Goal: Information Seeking & Learning: Learn about a topic

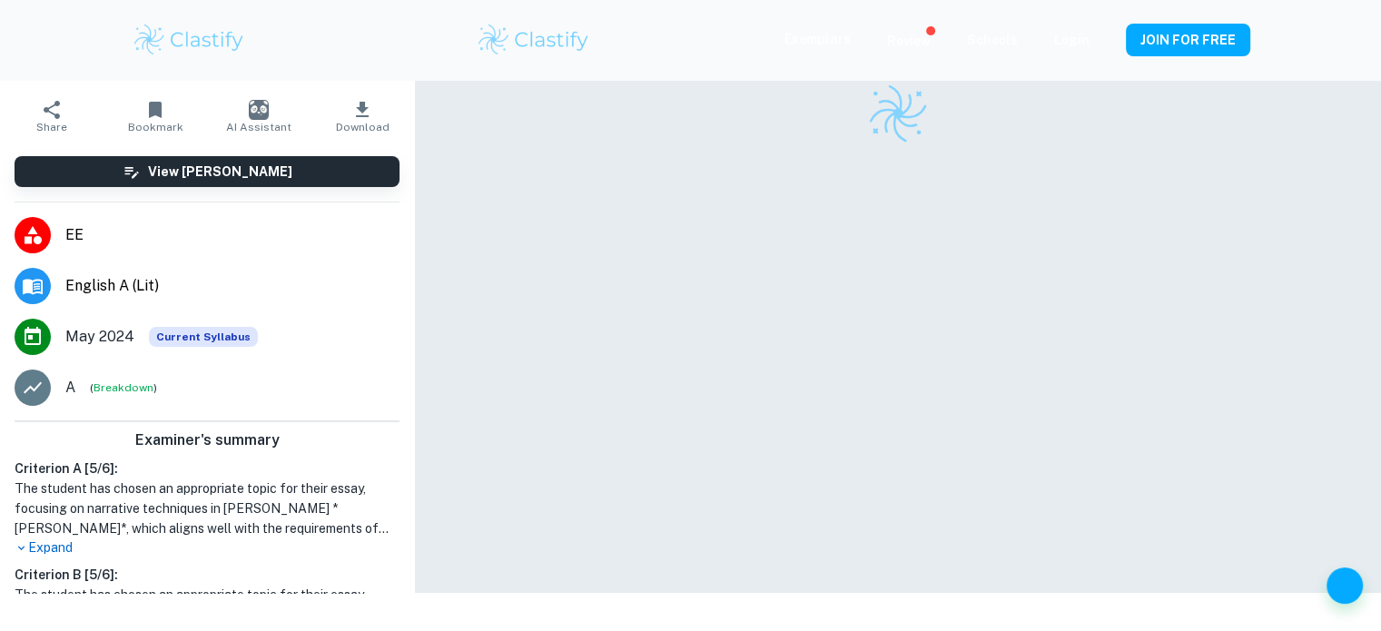
click at [383, 307] on li "English A (Lit)" at bounding box center [207, 286] width 414 height 51
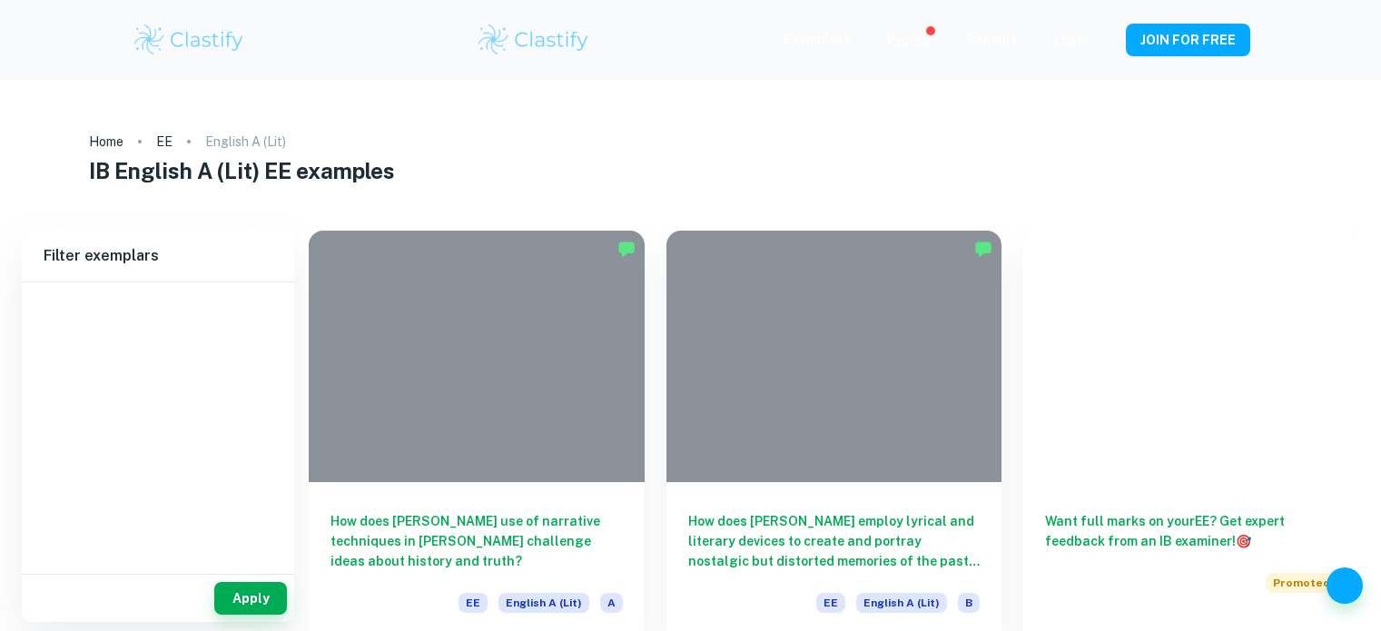
type input "English A (Lit)"
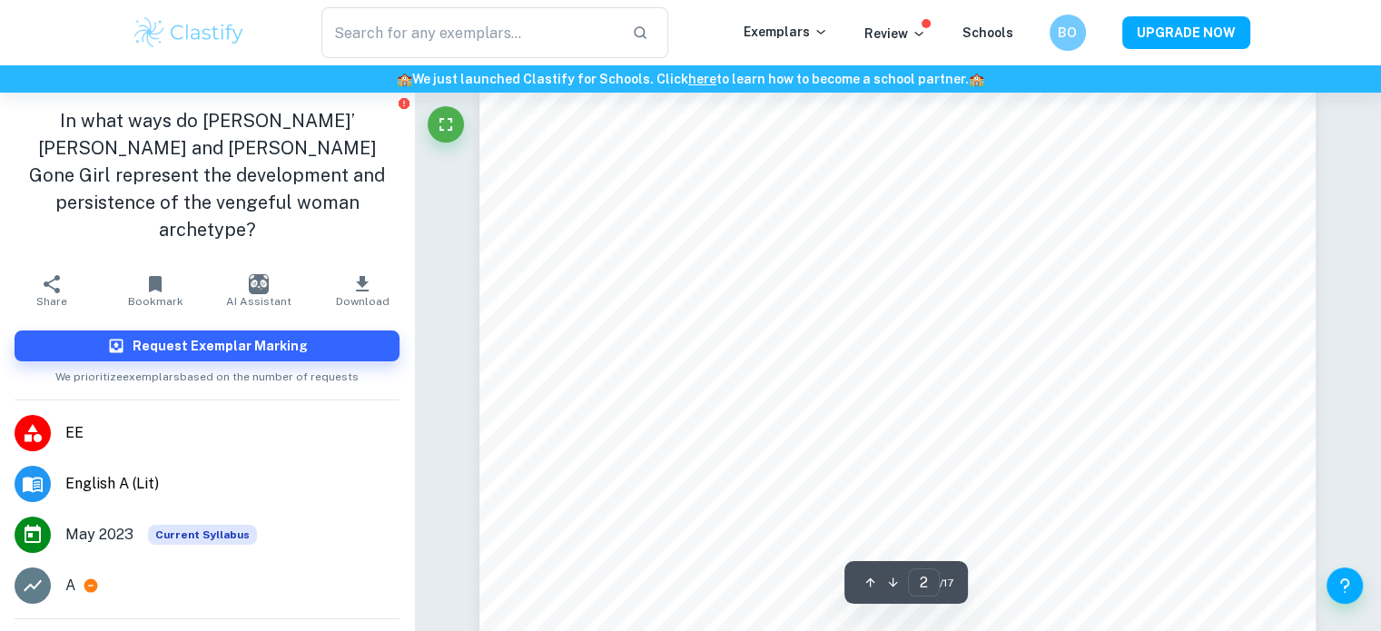
scroll to position [1476, 0]
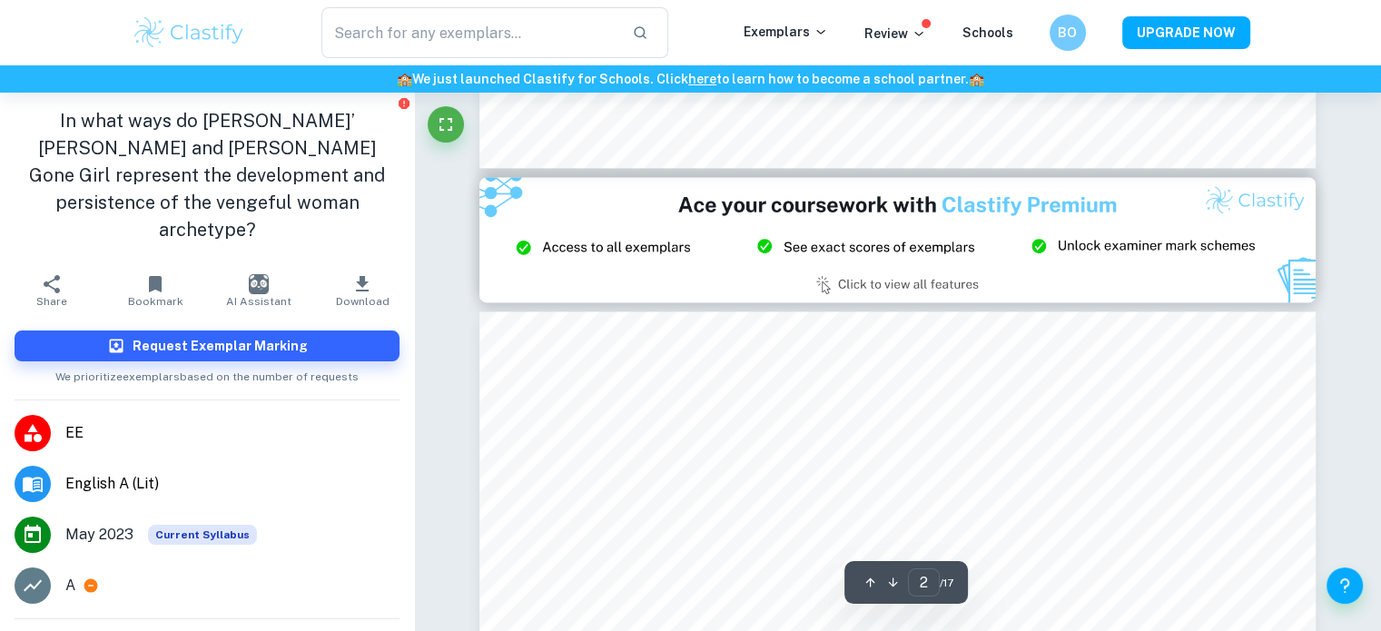
type input "3"
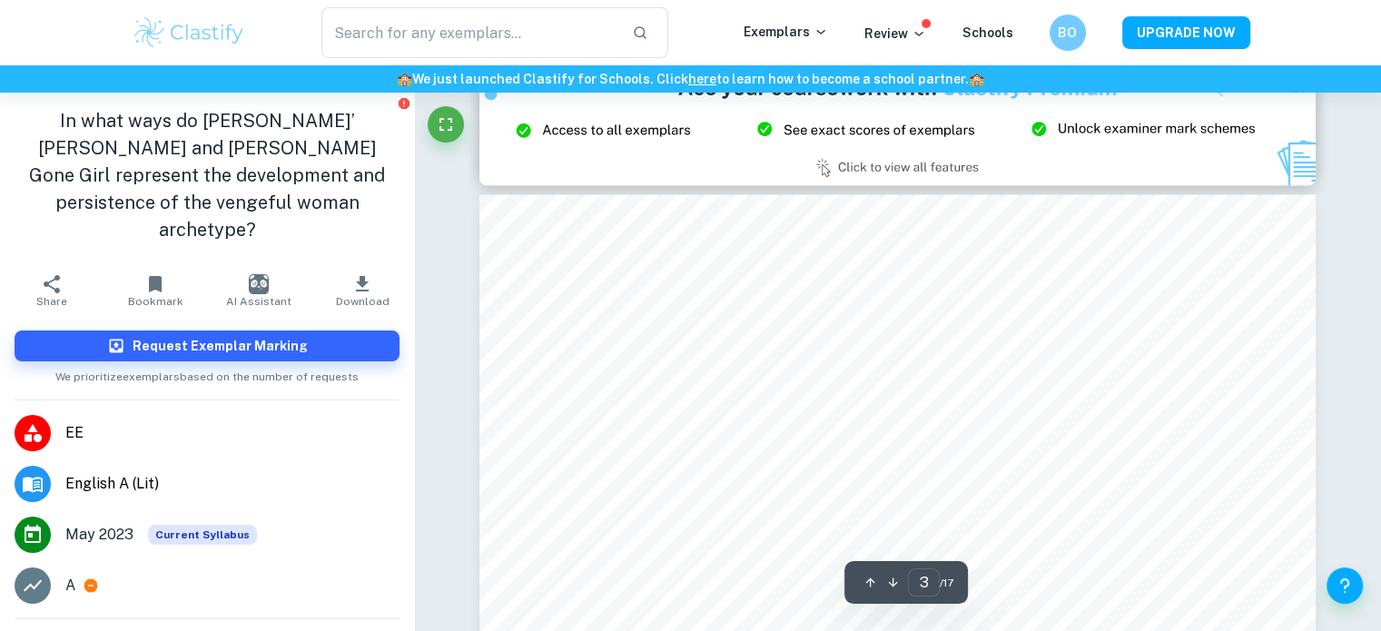
scroll to position [2571, 0]
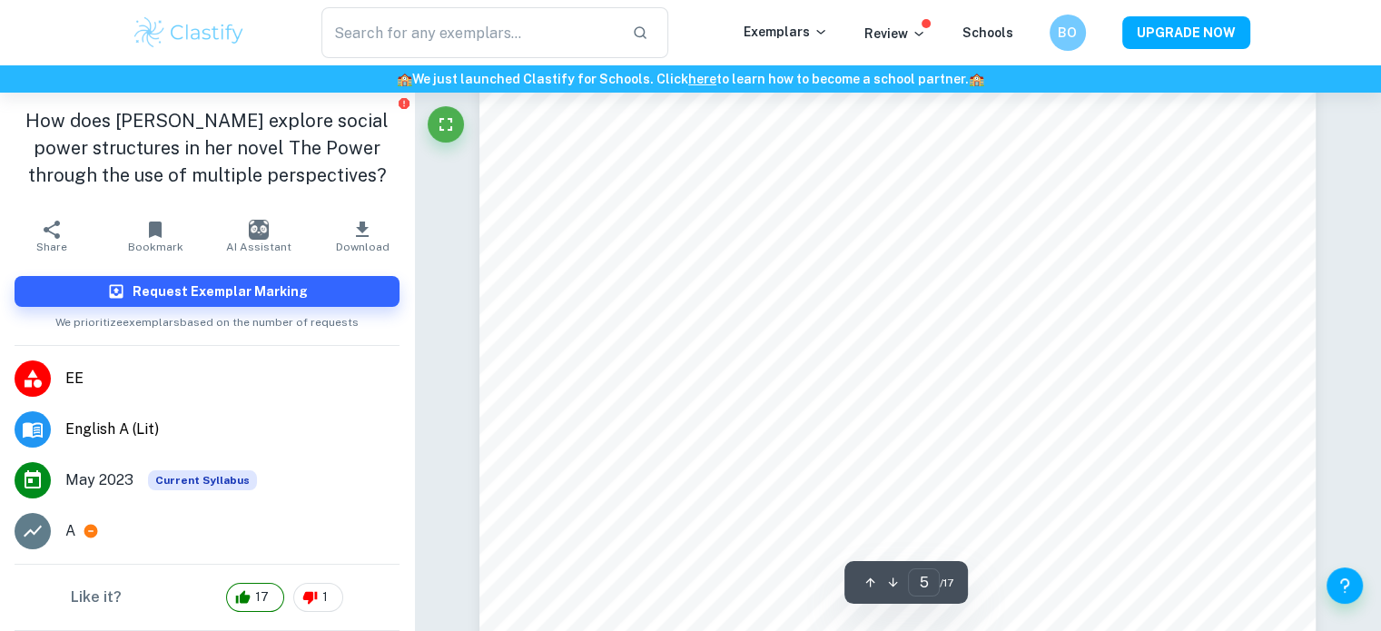
scroll to position [5118, 0]
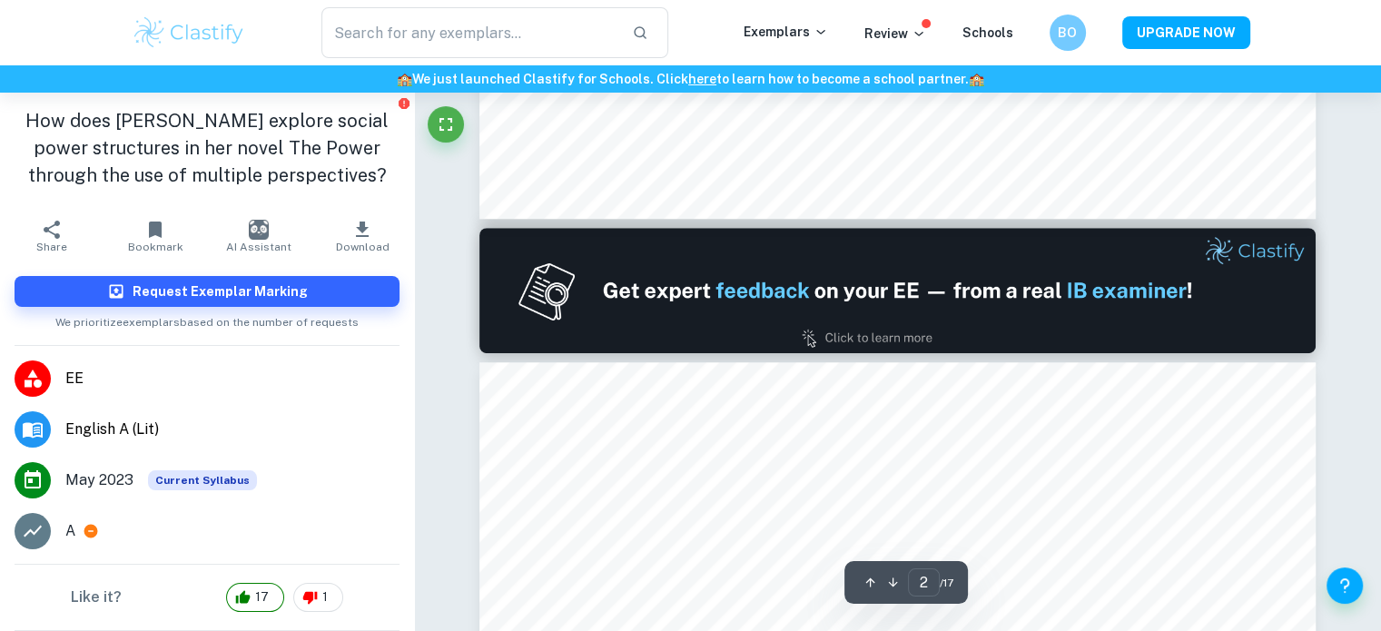
type input "1"
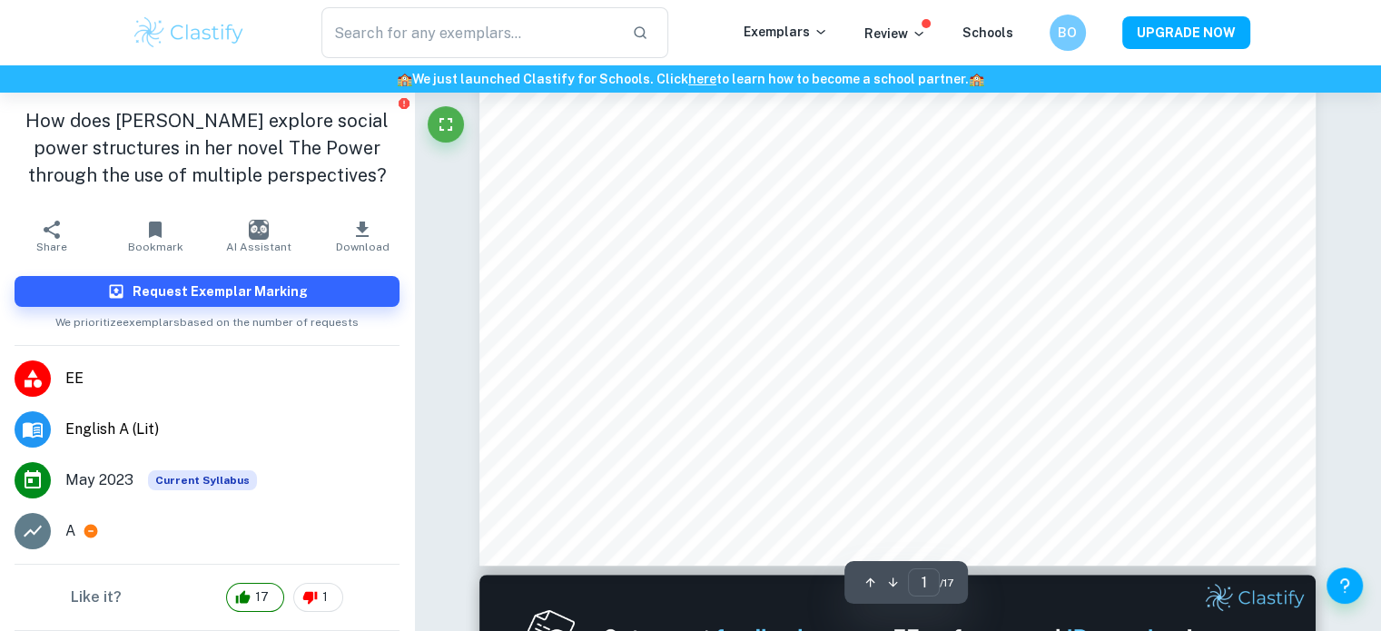
scroll to position [678, 0]
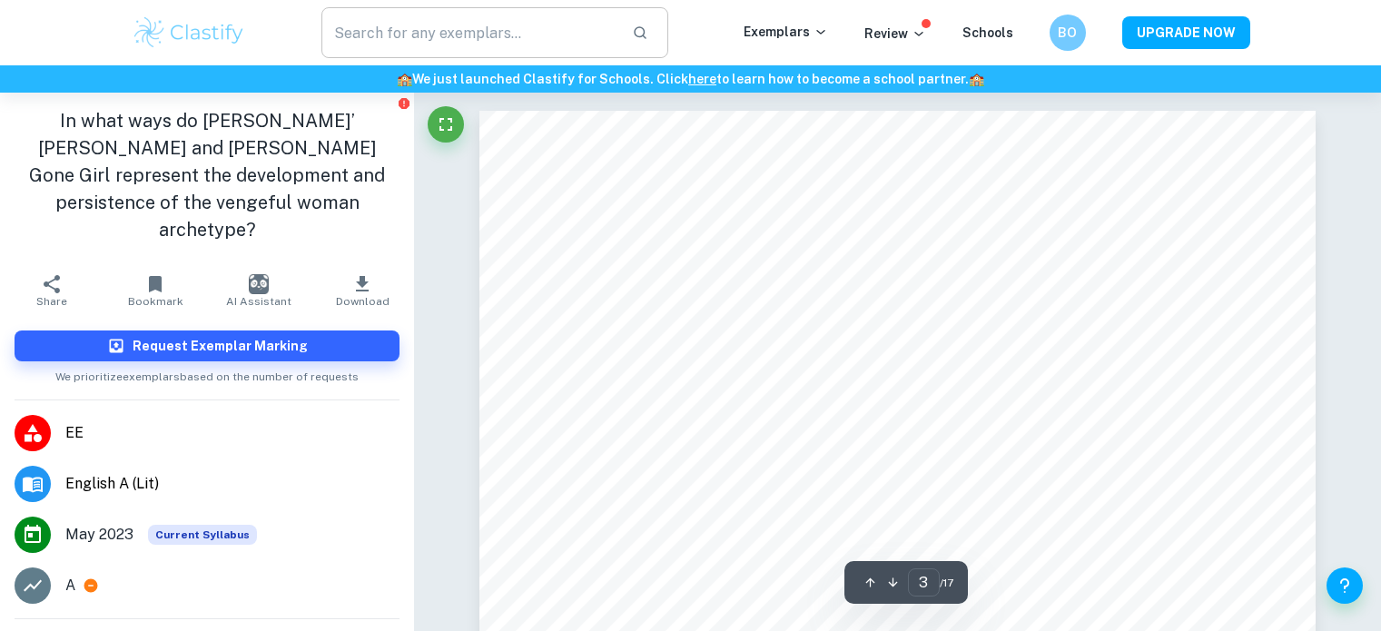
scroll to position [2828, 0]
